Goal: Transaction & Acquisition: Purchase product/service

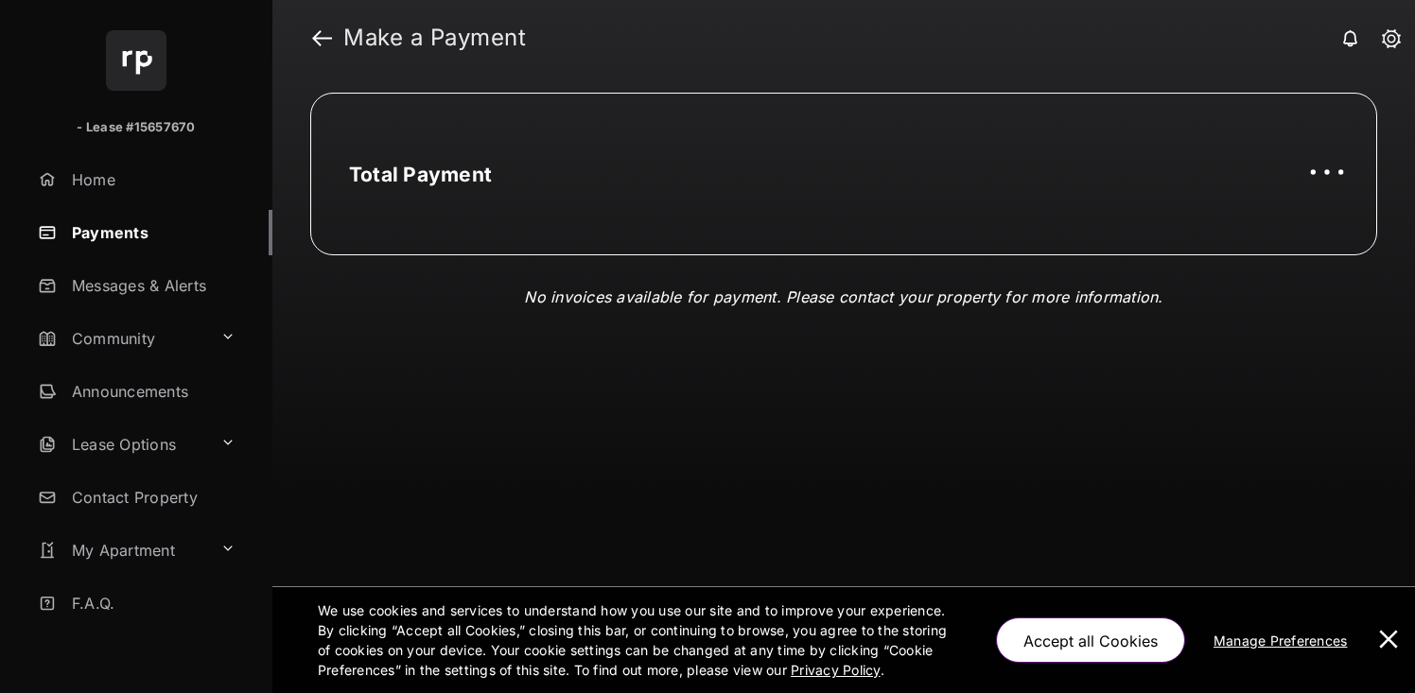
click at [1385, 641] on button at bounding box center [1388, 640] width 38 height 106
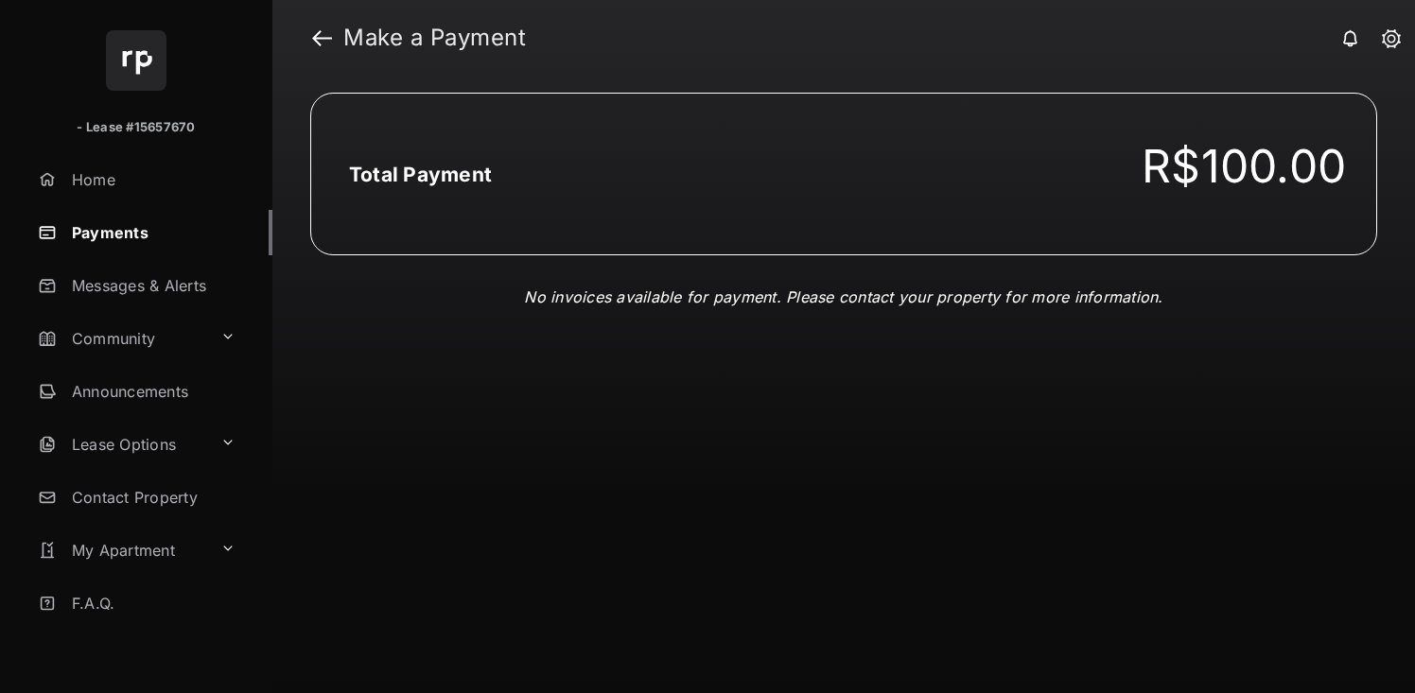
click at [144, 232] on link "Payments" at bounding box center [151, 232] width 242 height 45
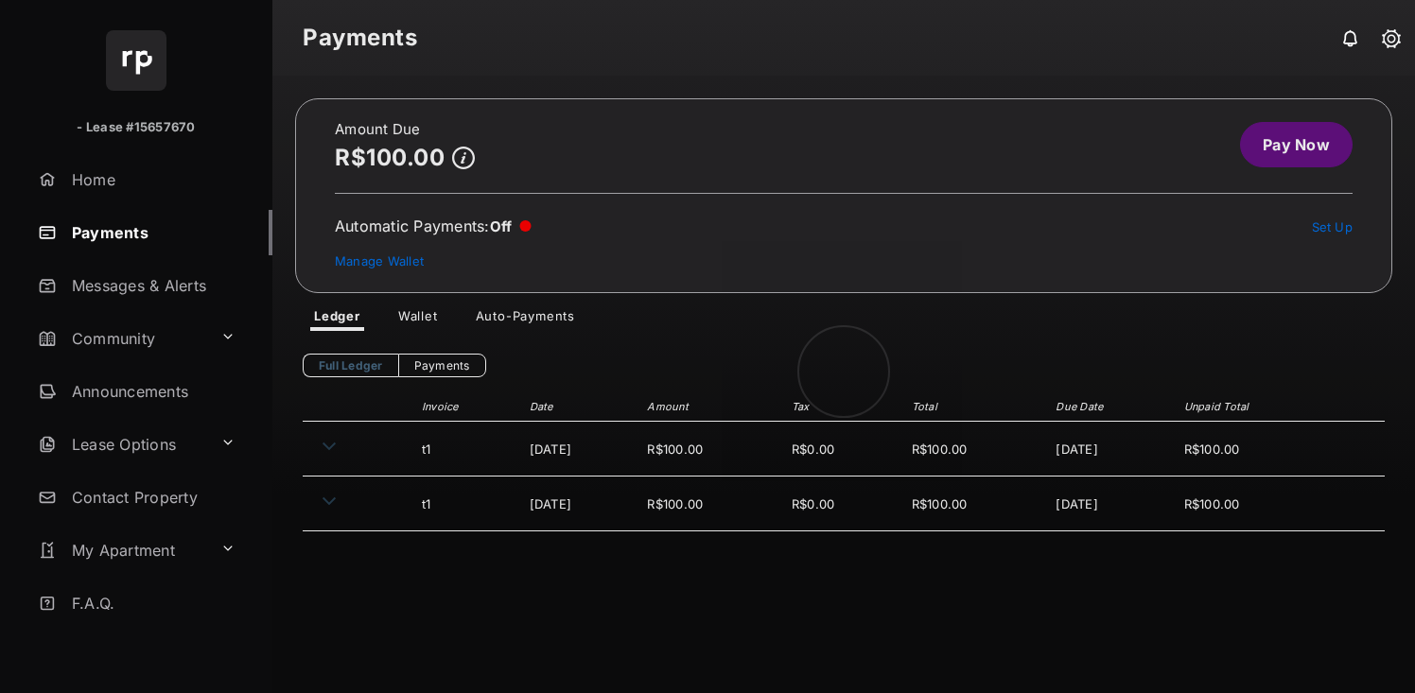
click at [390, 461] on div at bounding box center [843, 384] width 1142 height 617
drag, startPoint x: 395, startPoint y: 450, endPoint x: 528, endPoint y: 460, distance: 132.8
click at [528, 460] on td "[DATE]" at bounding box center [579, 449] width 118 height 55
click at [1259, 154] on link "Pay Now" at bounding box center [1296, 144] width 113 height 45
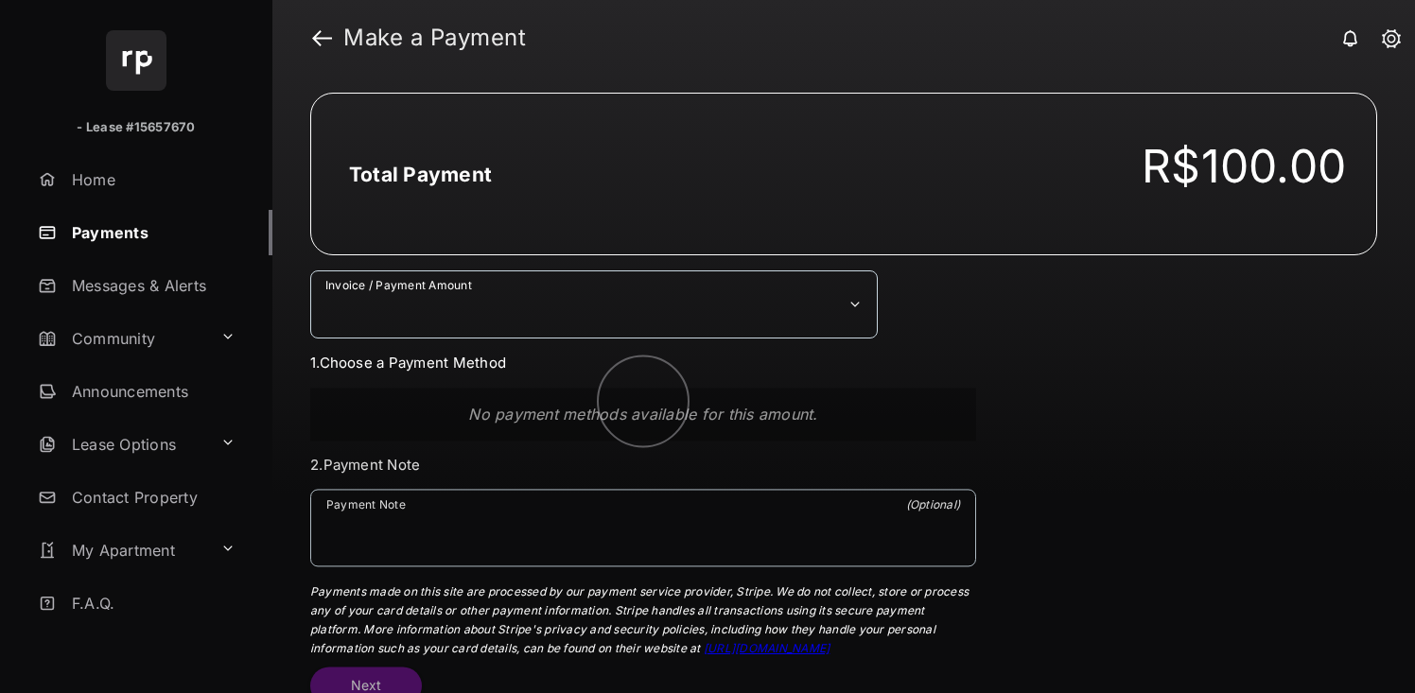
drag, startPoint x: 507, startPoint y: 311, endPoint x: 666, endPoint y: 311, distance: 158.9
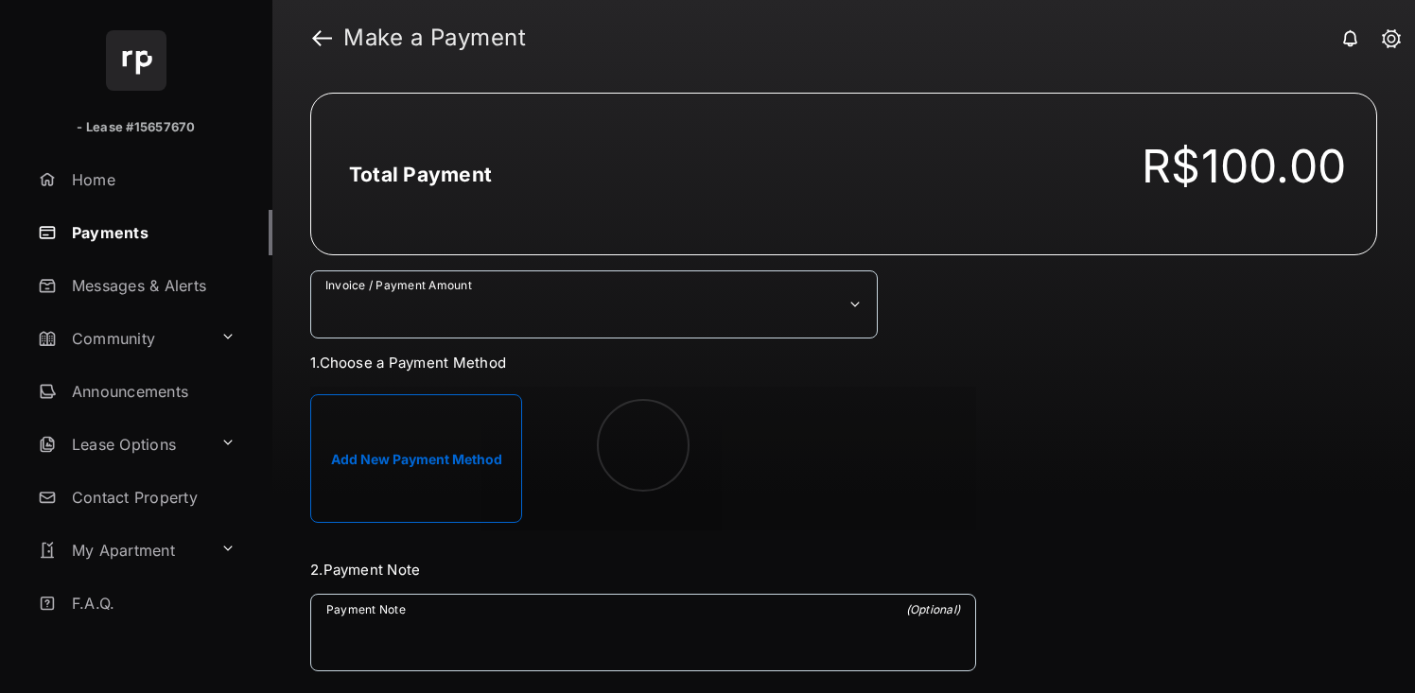
click at [651, 311] on select "**********" at bounding box center [593, 304] width 567 height 68
select select "***"
click at [310, 270] on select "**********" at bounding box center [593, 304] width 567 height 68
click at [399, 481] on button "Add New Payment Method" at bounding box center [416, 458] width 212 height 129
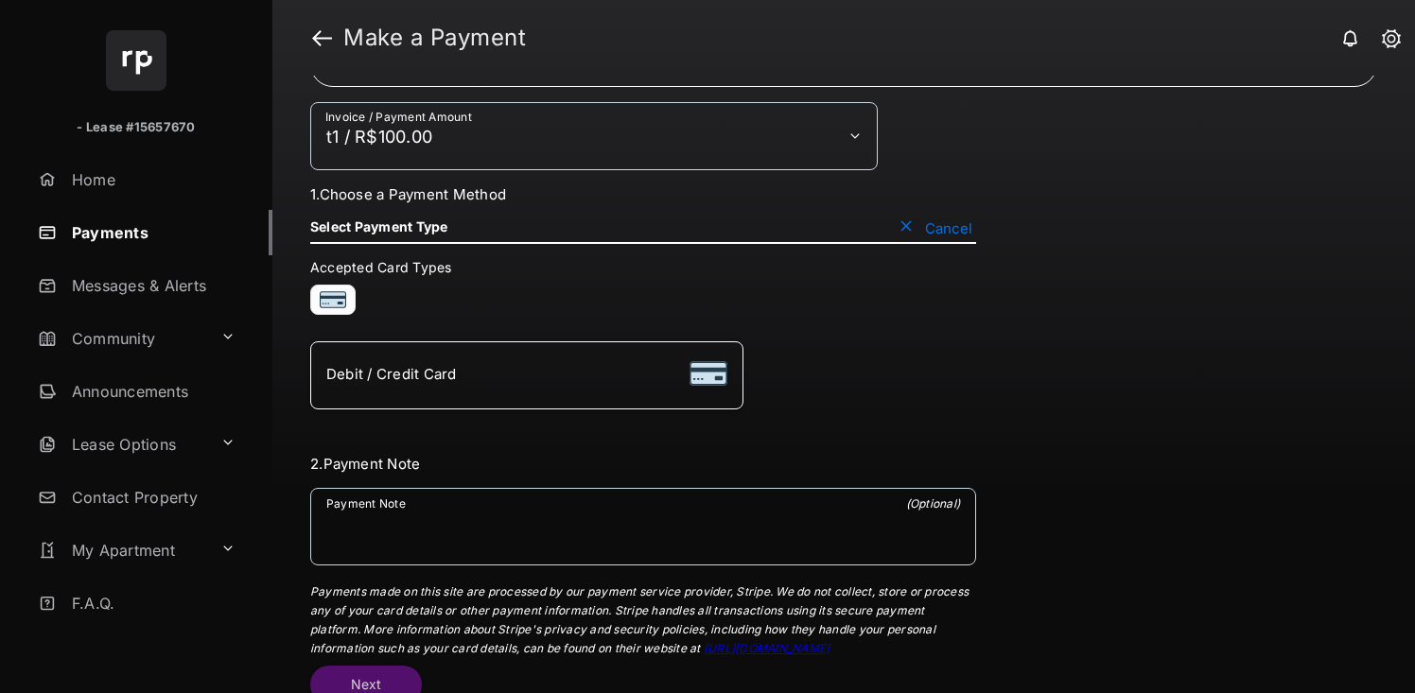
scroll to position [181, 0]
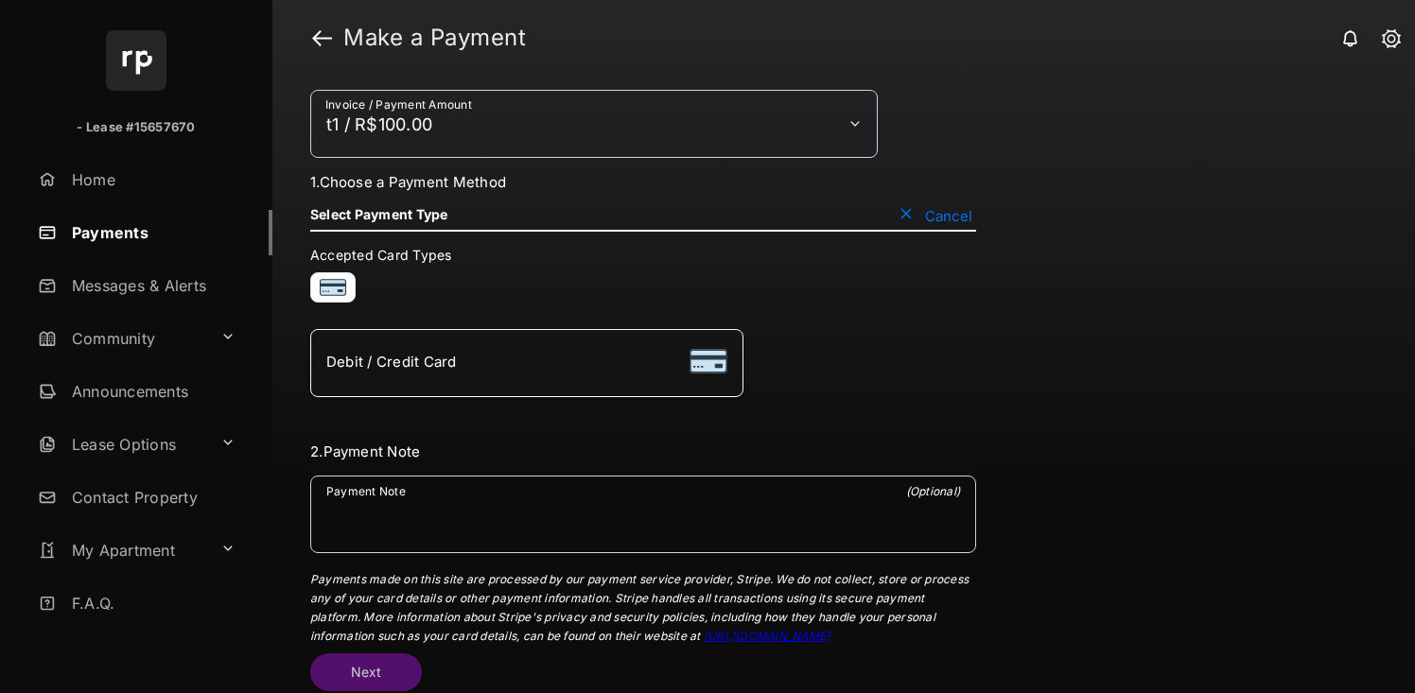
click at [461, 377] on div "Debit / Credit Card" at bounding box center [526, 363] width 401 height 36
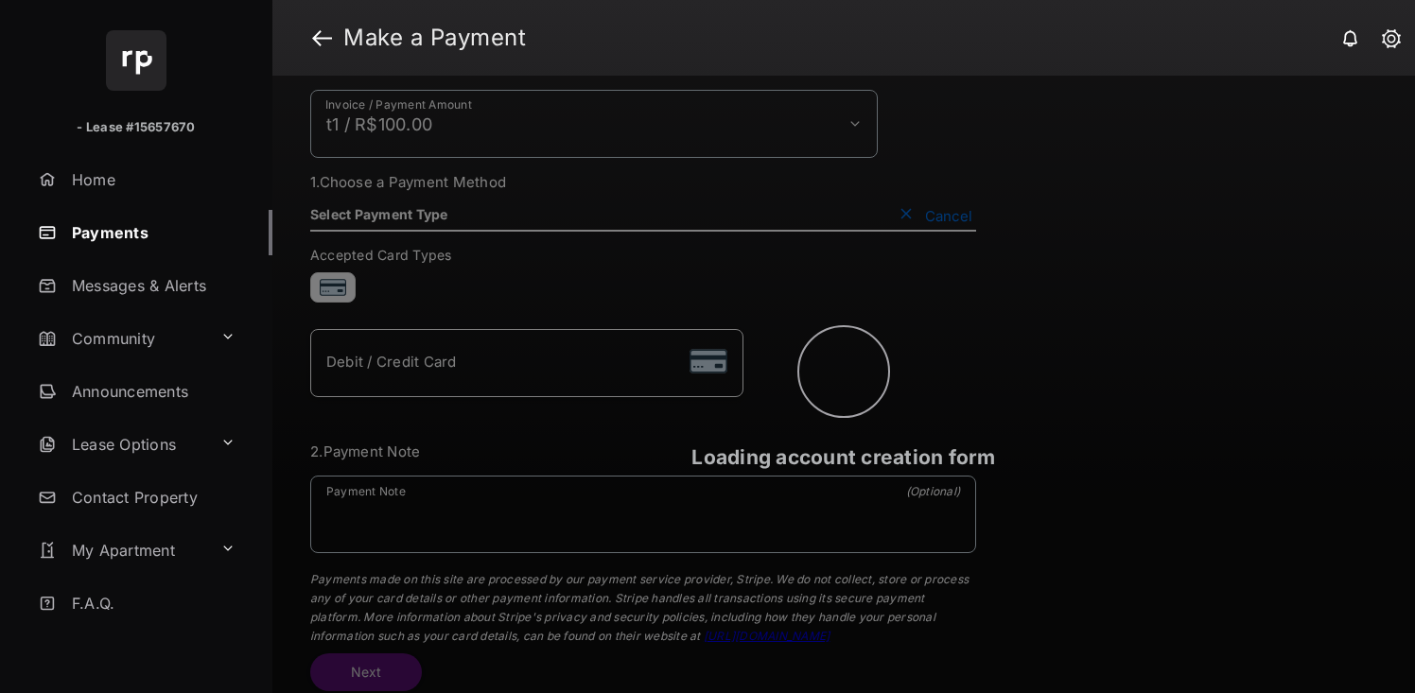
scroll to position [0, 0]
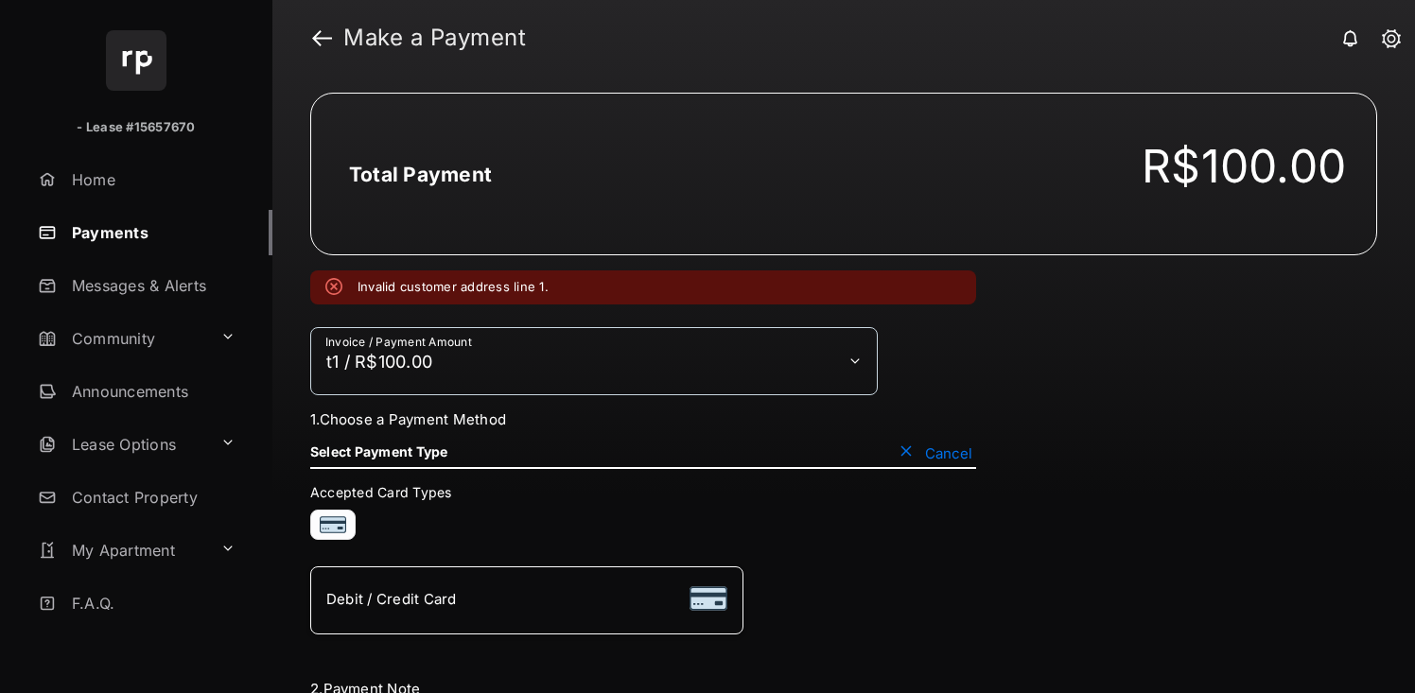
click at [391, 603] on span "Debit / Credit Card" at bounding box center [391, 599] width 130 height 18
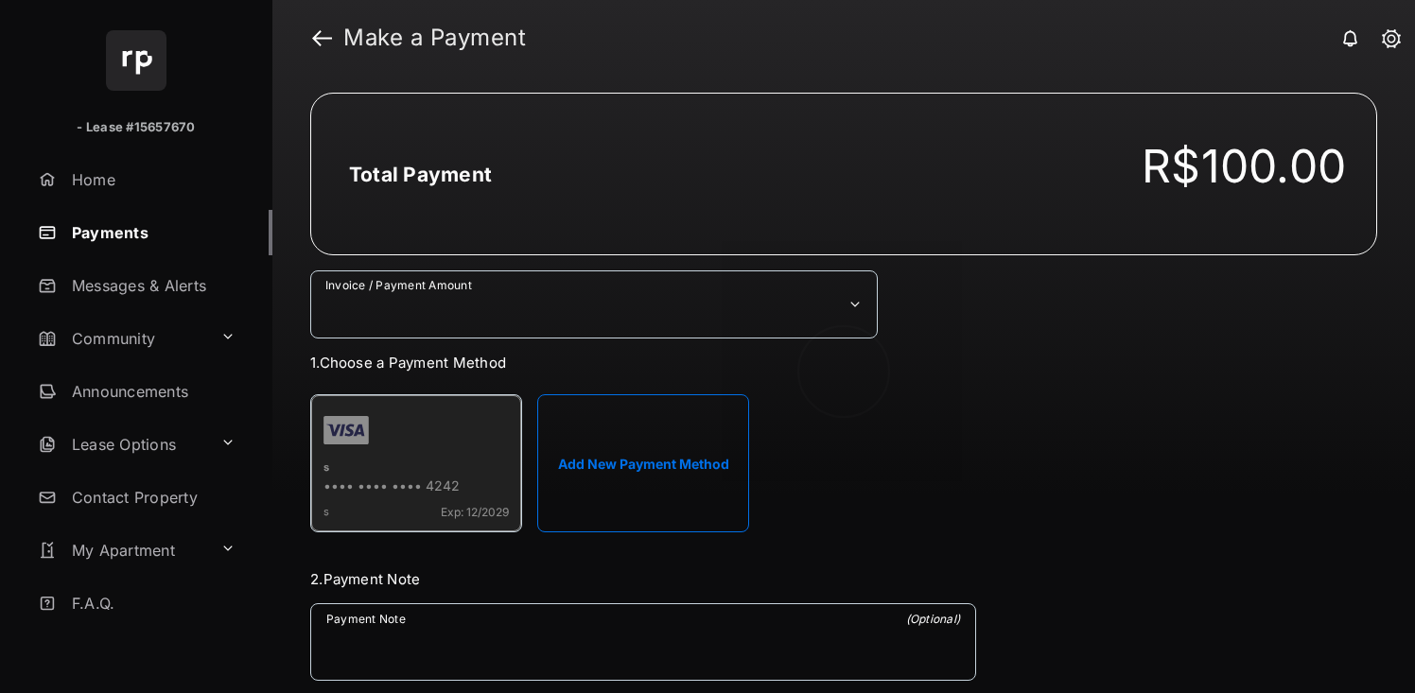
click at [721, 329] on div at bounding box center [843, 384] width 1142 height 617
click at [720, 321] on select "**********" at bounding box center [593, 304] width 567 height 68
select select "***"
click at [310, 270] on select "**********" at bounding box center [593, 304] width 567 height 68
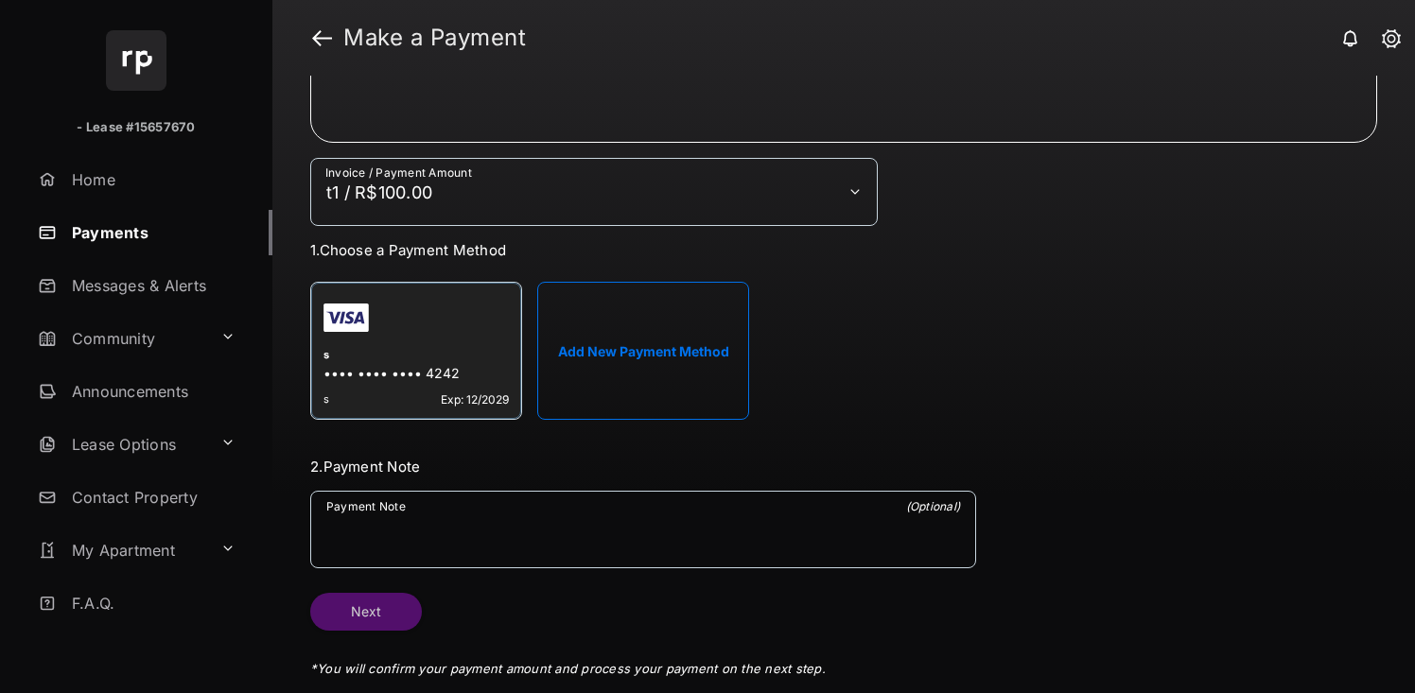
scroll to position [116, 0]
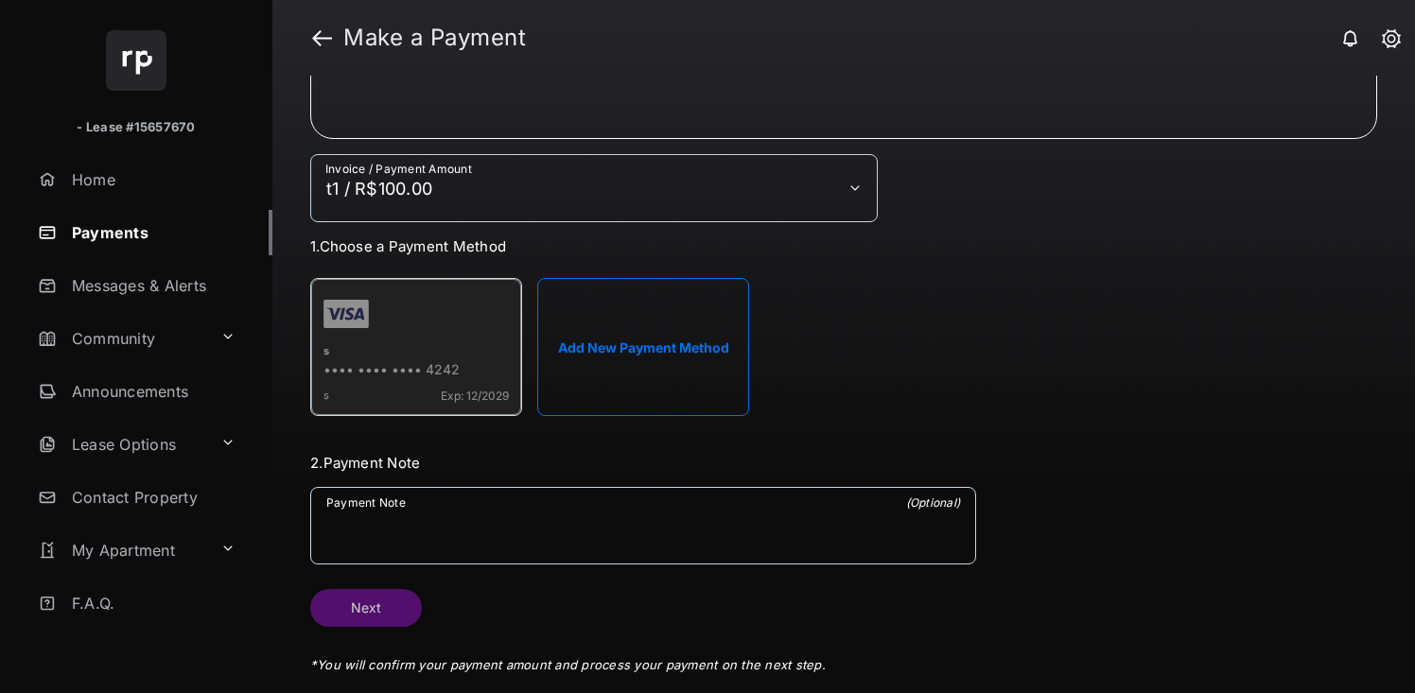
click at [367, 614] on button "Next" at bounding box center [366, 608] width 112 height 38
click at [320, 396] on button "s •••• •••• •••• 4242 s Exp: 12/2029" at bounding box center [416, 347] width 210 height 136
click at [358, 614] on button "Next" at bounding box center [366, 608] width 112 height 38
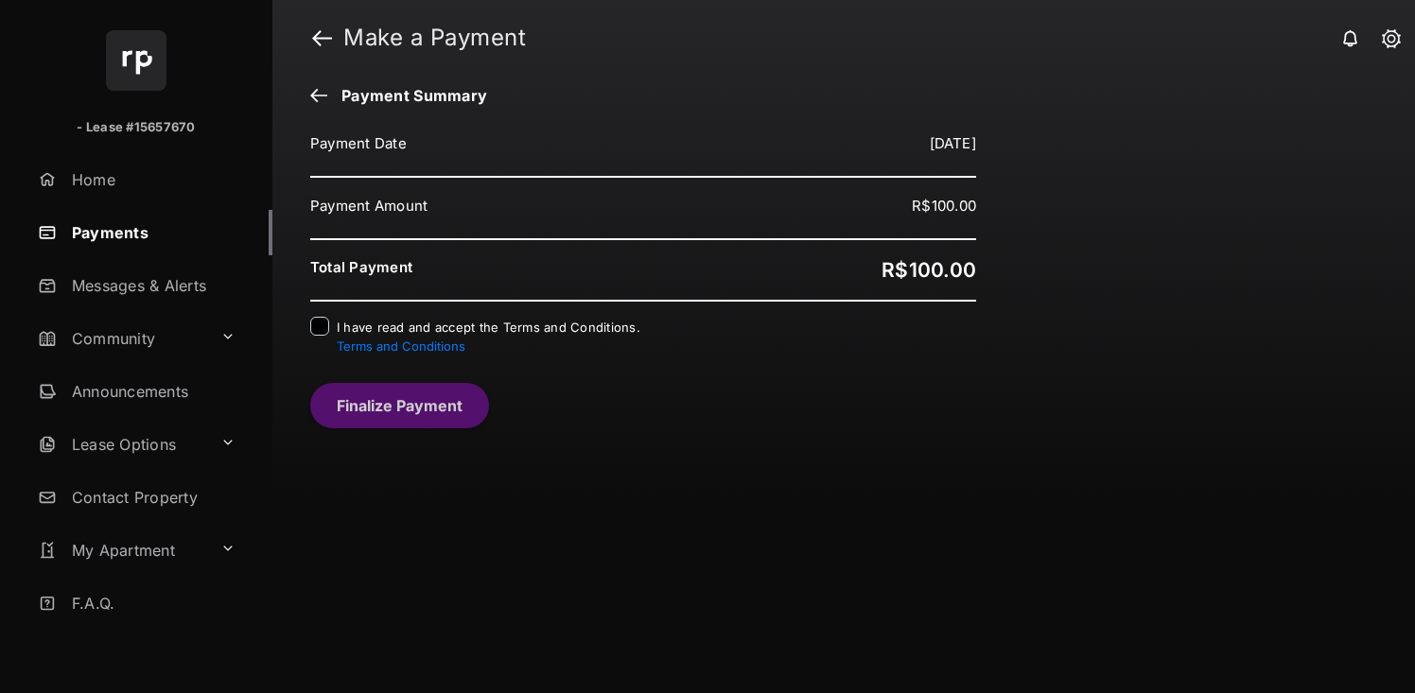
scroll to position [0, 0]
click at [394, 330] on span "I have read and accept the Terms and Conditions. Terms and Conditions" at bounding box center [489, 337] width 304 height 34
click at [384, 422] on button "Finalize Payment" at bounding box center [399, 405] width 179 height 45
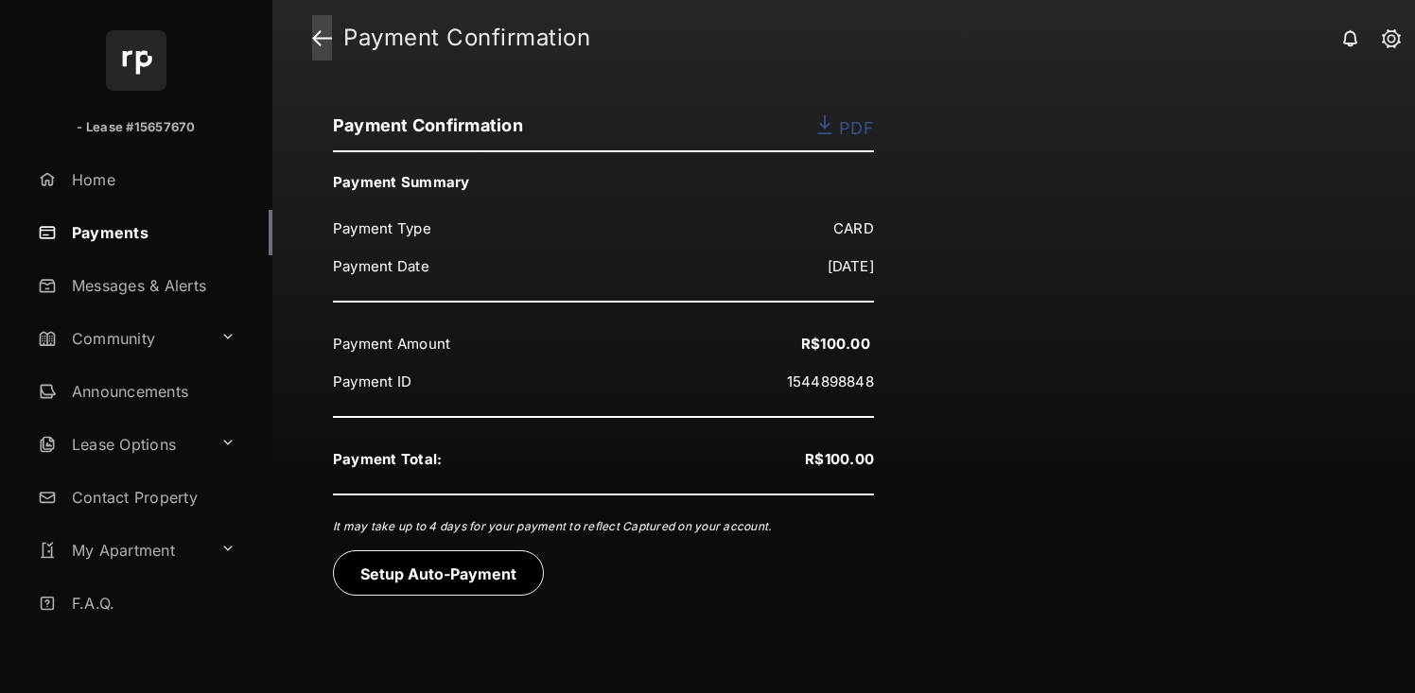
click at [323, 39] on link at bounding box center [322, 37] width 20 height 45
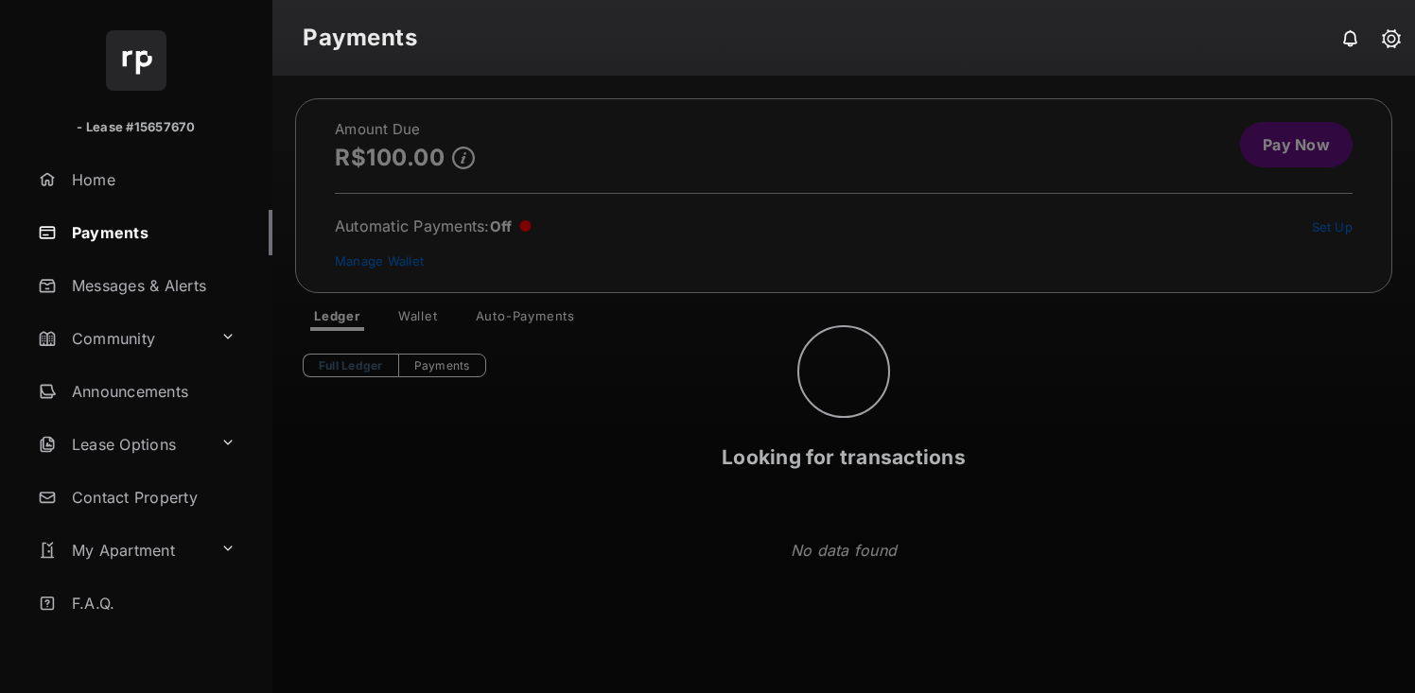
click at [408, 317] on div "Looking for transactions" at bounding box center [843, 384] width 1142 height 617
click at [427, 330] on div "Looking for transactions" at bounding box center [843, 384] width 1142 height 617
click at [425, 318] on div "Looking for transactions" at bounding box center [843, 384] width 1142 height 617
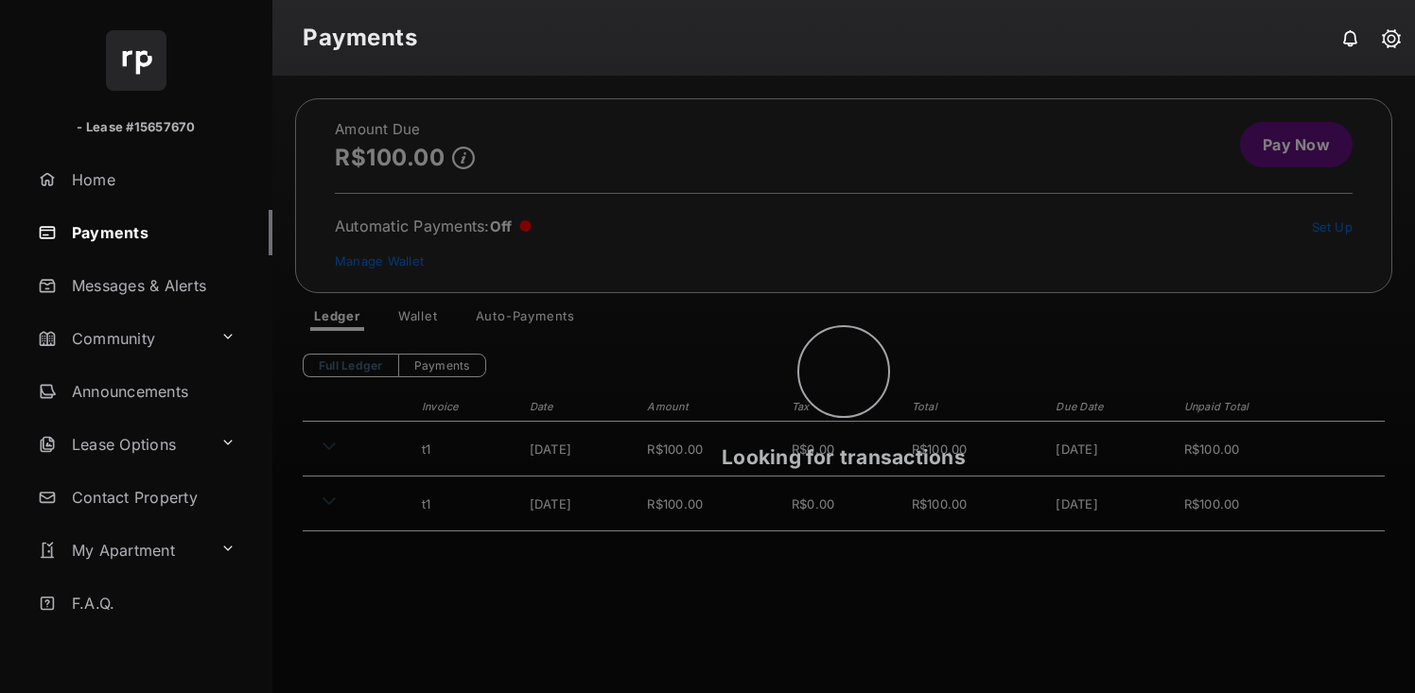
click at [423, 320] on div "Looking for transactions" at bounding box center [843, 384] width 1142 height 617
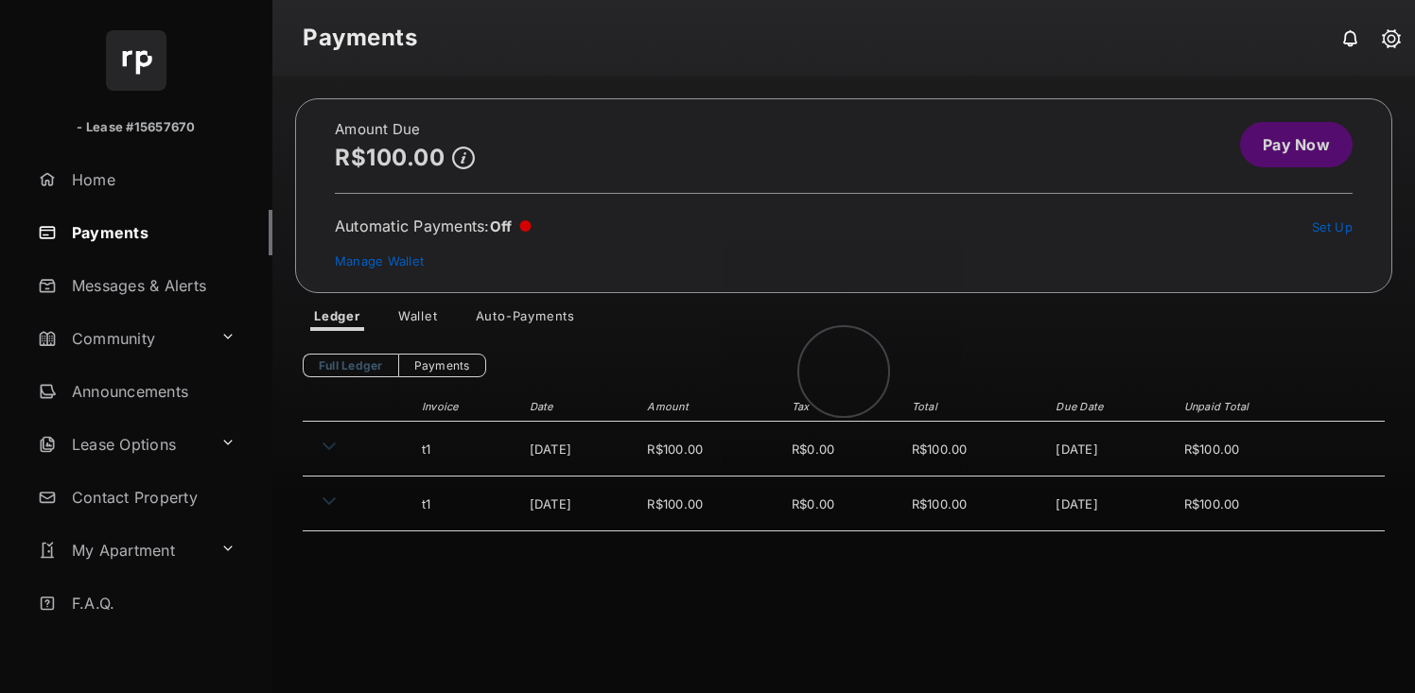
click at [434, 317] on div at bounding box center [843, 384] width 1142 height 617
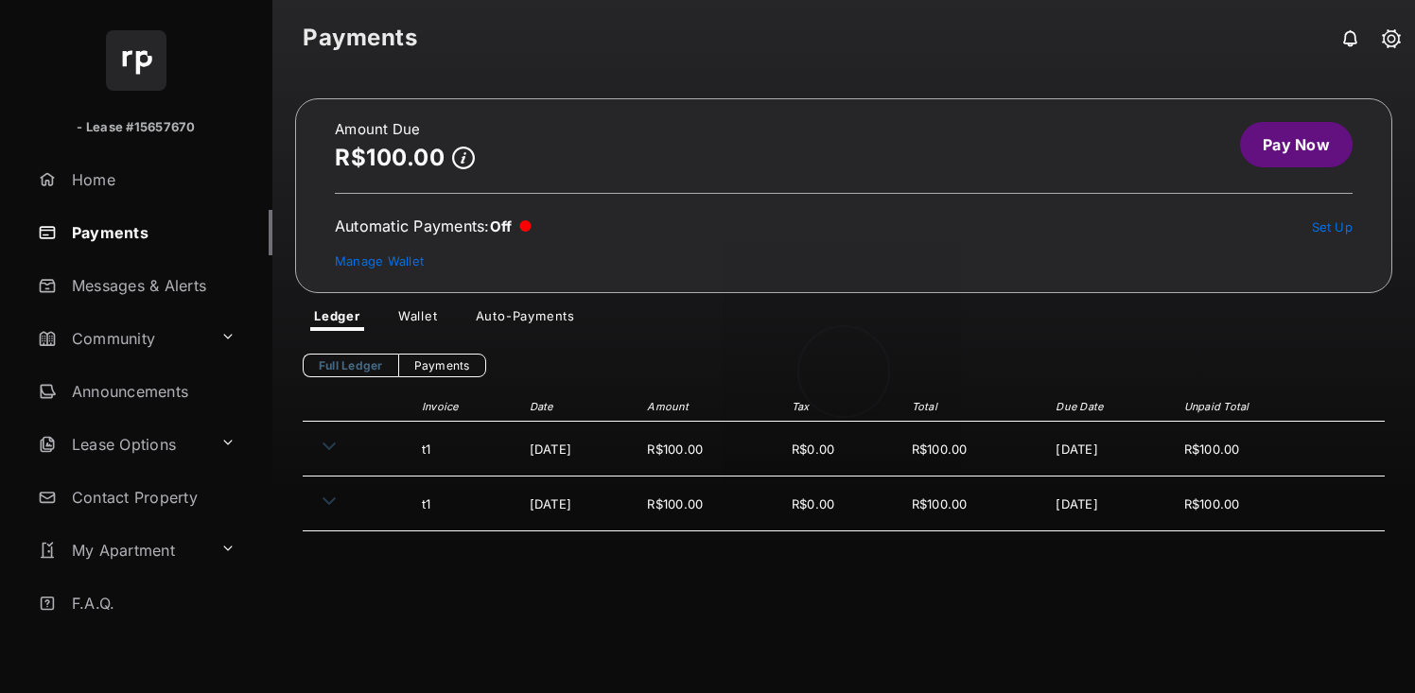
click at [410, 337] on div at bounding box center [843, 384] width 1142 height 617
click at [415, 324] on link "Wallet" at bounding box center [418, 319] width 70 height 23
